Goal: Transaction & Acquisition: Purchase product/service

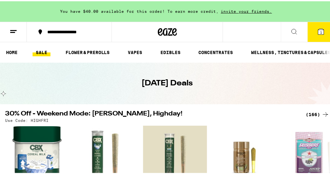
scroll to position [58, 0]
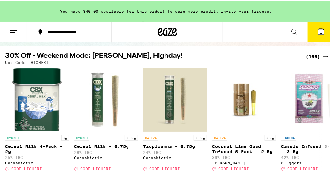
click at [309, 54] on div "(166)" at bounding box center [318, 55] width 24 height 8
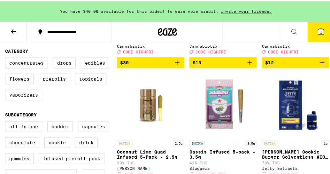
scroll to position [155, 0]
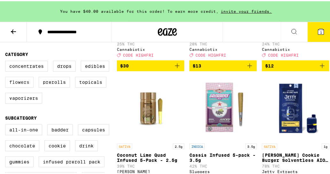
click at [30, 86] on label "Flowers" at bounding box center [19, 80] width 28 height 11
click at [7, 61] on input "Flowers" at bounding box center [6, 60] width 0 height 0
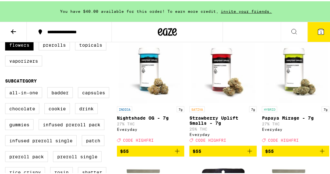
scroll to position [155, 0]
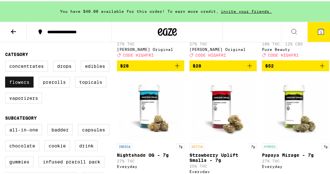
click at [15, 84] on label "Flowers" at bounding box center [19, 80] width 28 height 11
click at [7, 61] on input "Flowers" at bounding box center [6, 60] width 0 height 0
checkbox input "false"
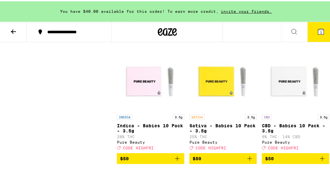
scroll to position [6019, 0]
